Goal: Information Seeking & Learning: Learn about a topic

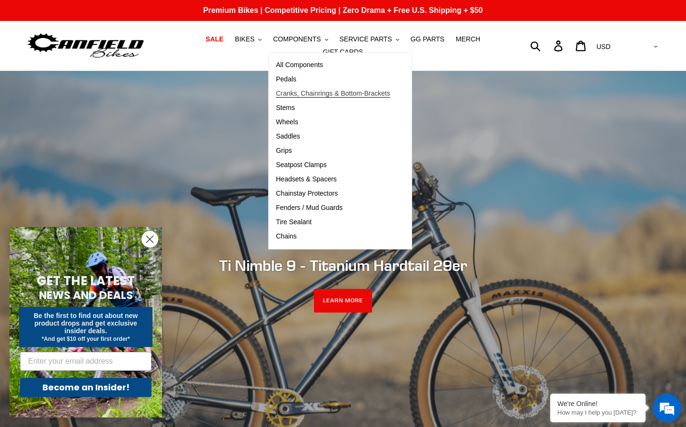
click at [292, 98] on link "Cranks, Chainrings & Bottom-Brackets" at bounding box center [333, 94] width 129 height 14
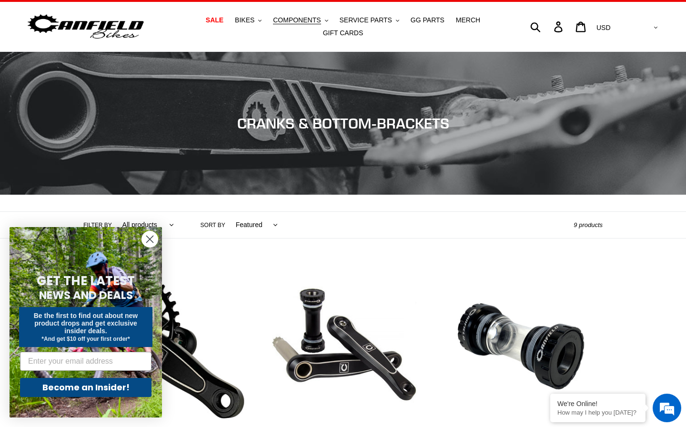
scroll to position [170, 0]
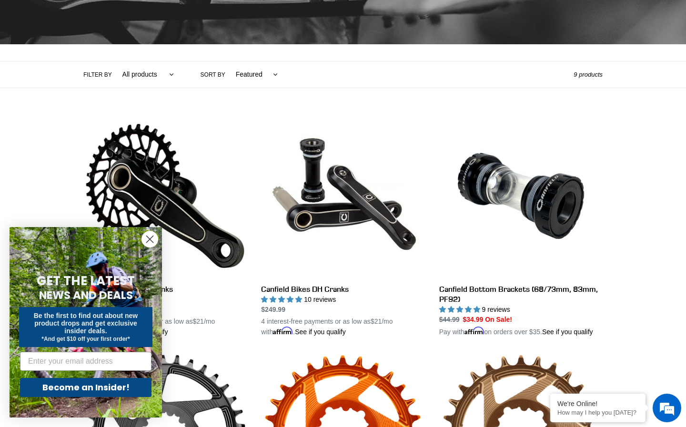
click at [152, 236] on circle "Close dialog" at bounding box center [150, 240] width 16 height 16
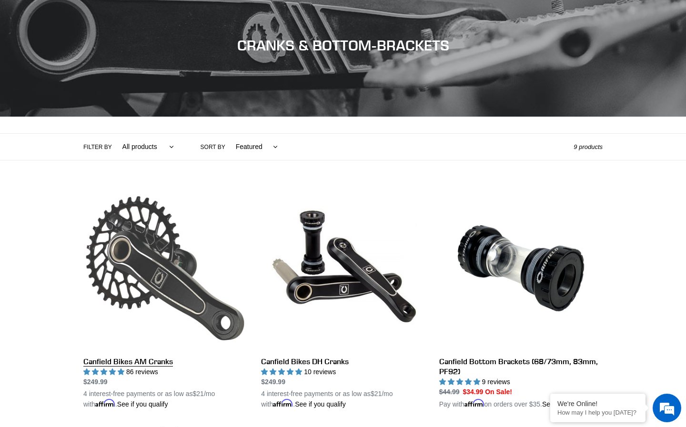
scroll to position [218, 0]
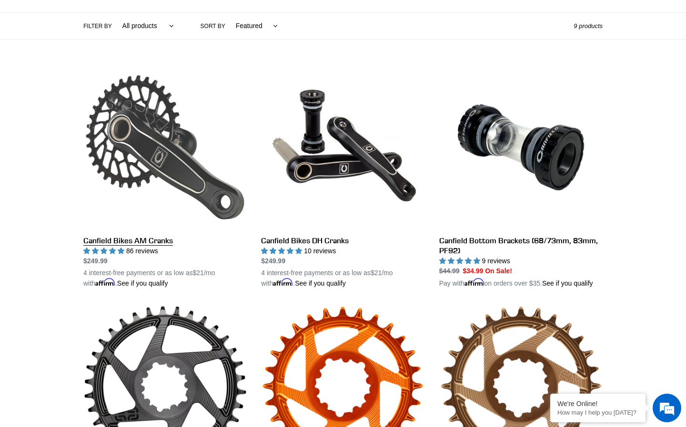
click at [197, 185] on link "Canfield Bikes AM Cranks" at bounding box center [164, 177] width 163 height 223
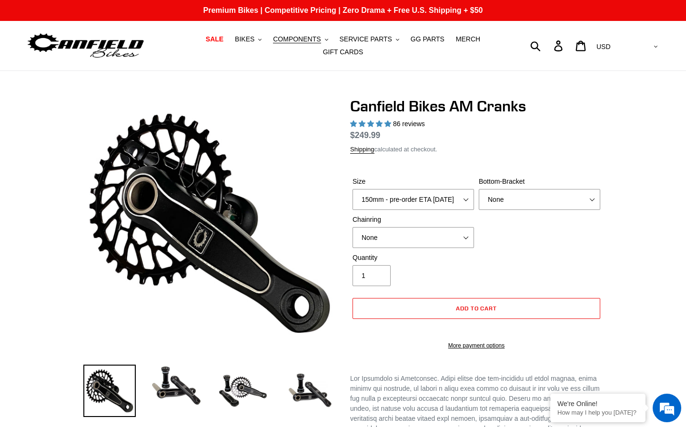
select select "highest-rating"
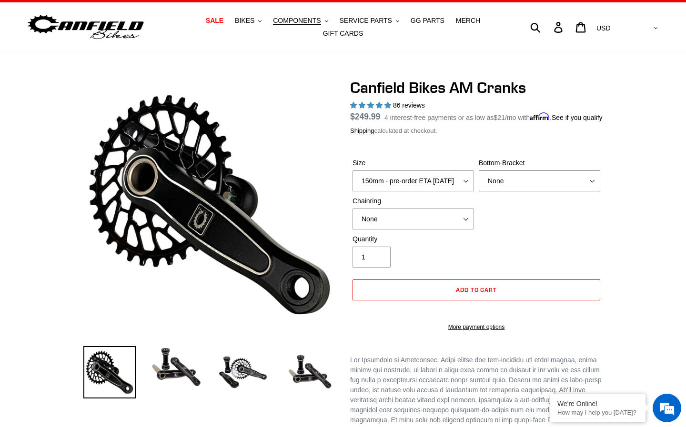
select select "BSA Threaded 68/73mm"
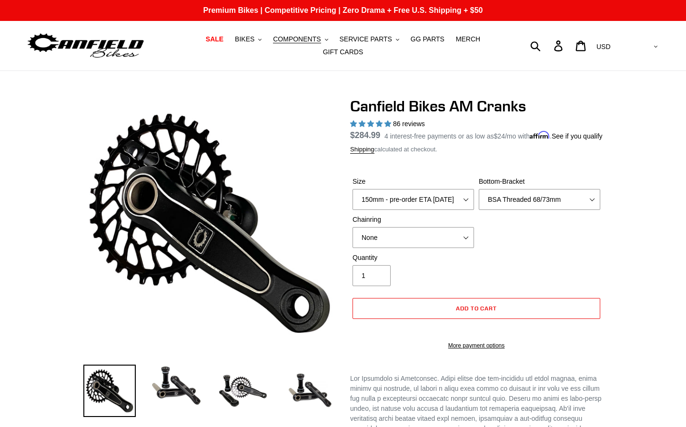
select select "BSA Threaded 68/73mm"
select select "highest-rating"
select select "None"
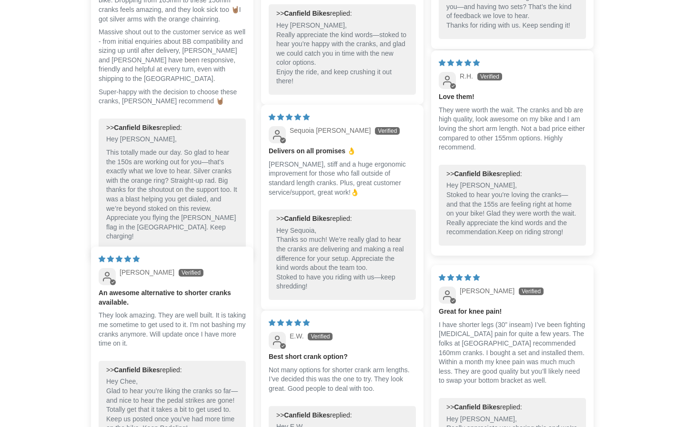
scroll to position [1826, 0]
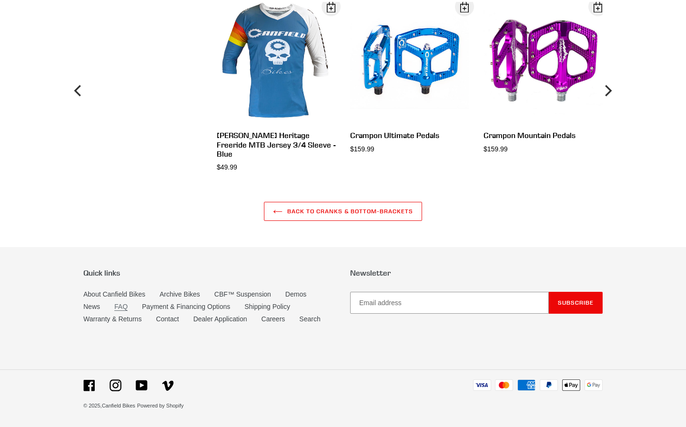
click at [118, 305] on link "FAQ" at bounding box center [120, 307] width 13 height 8
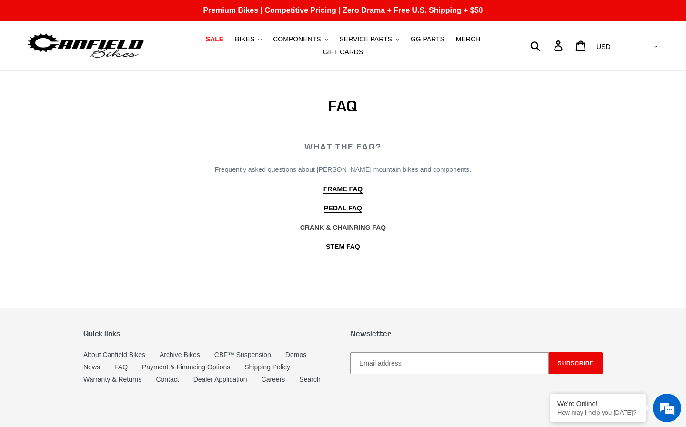
click at [366, 226] on b "CRANK & CHAINRING FAQ" at bounding box center [343, 228] width 86 height 8
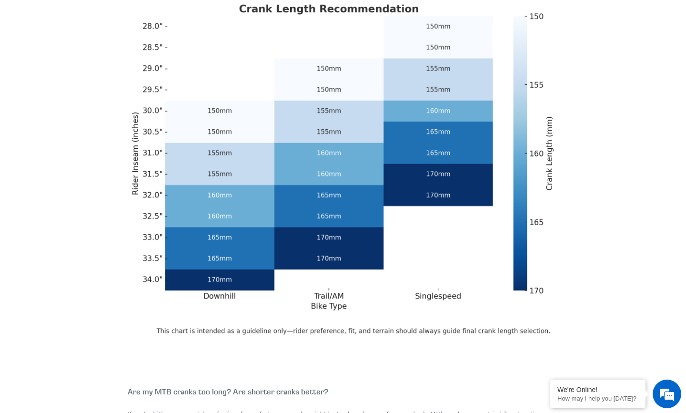
scroll to position [178, 0]
